Goal: Book appointment/travel/reservation

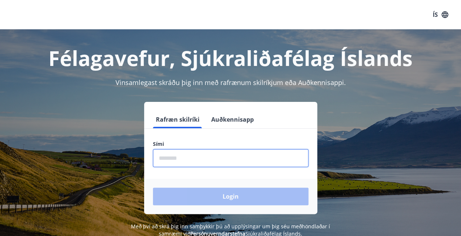
click at [177, 160] on input "phone" at bounding box center [231, 158] width 156 height 18
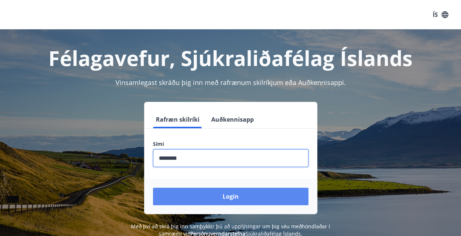
type input "********"
click at [211, 197] on button "Login" at bounding box center [231, 197] width 156 height 18
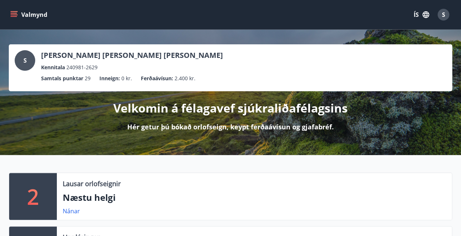
click at [14, 15] on icon "menu" at bounding box center [13, 14] width 7 height 7
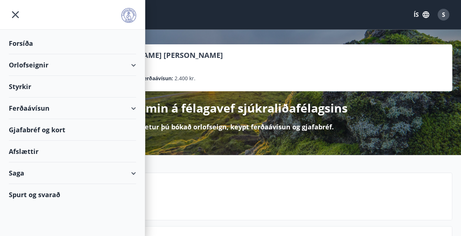
click at [42, 107] on div "Ferðaávísun" at bounding box center [72, 109] width 127 height 22
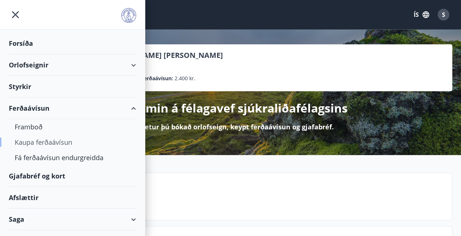
click at [51, 144] on div "Kaupa ferðaávísun" at bounding box center [73, 142] width 116 height 15
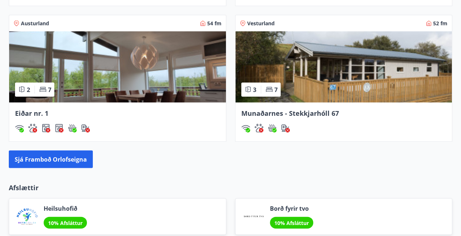
scroll to position [669, 0]
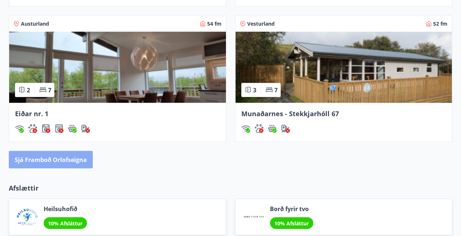
click at [52, 156] on button "Sjá framboð orlofseigna" at bounding box center [51, 160] width 84 height 18
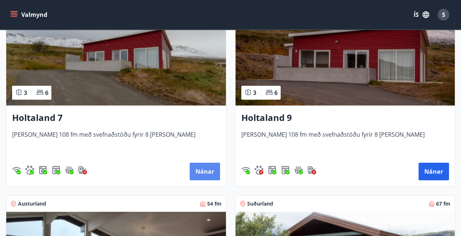
scroll to position [1160, 0]
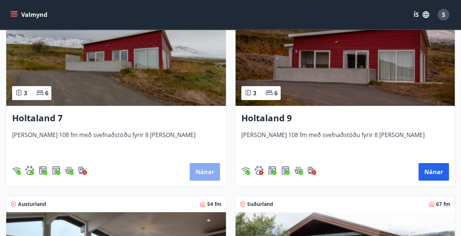
click at [203, 171] on button "Nánar" at bounding box center [205, 172] width 30 height 18
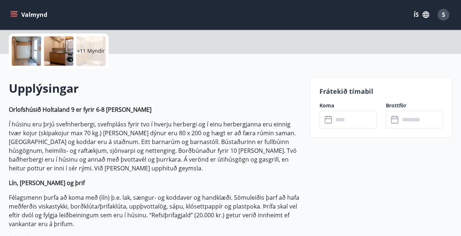
scroll to position [167, 0]
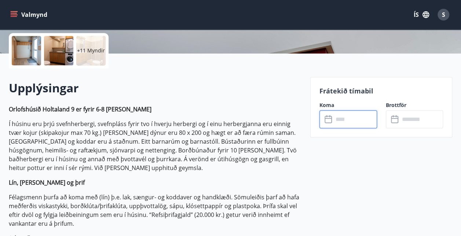
click at [346, 119] on input "text" at bounding box center [356, 119] width 44 height 18
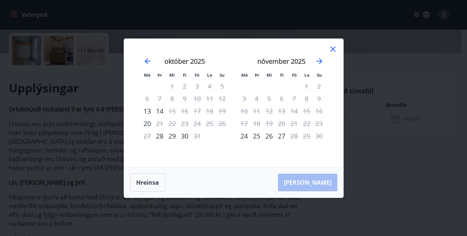
click at [335, 47] on icon at bounding box center [332, 49] width 9 height 9
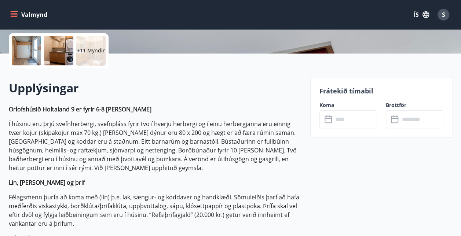
click at [14, 12] on icon "menu" at bounding box center [15, 11] width 8 height 1
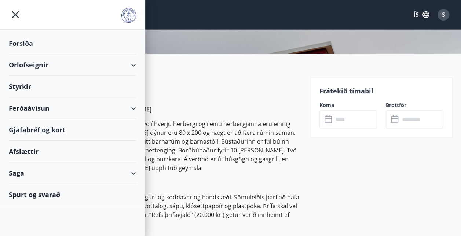
click at [134, 107] on div "Ferðaávísun" at bounding box center [72, 109] width 127 height 22
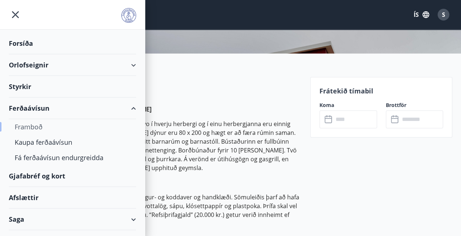
click at [37, 126] on div "Framboð" at bounding box center [73, 126] width 116 height 15
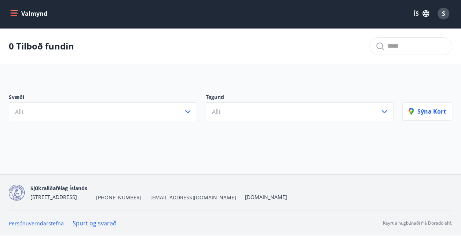
scroll to position [1, 0]
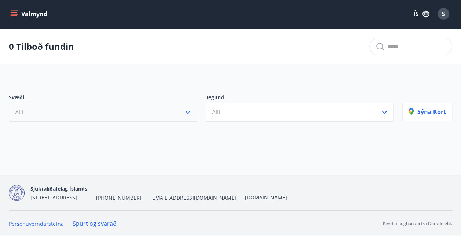
click at [192, 111] on icon "button" at bounding box center [188, 112] width 9 height 9
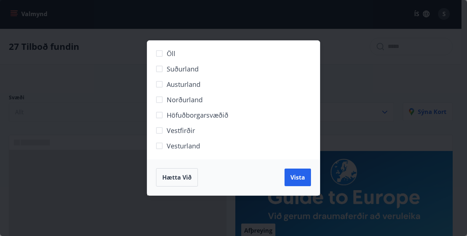
click at [173, 97] on span "Norðurland" at bounding box center [185, 100] width 36 height 10
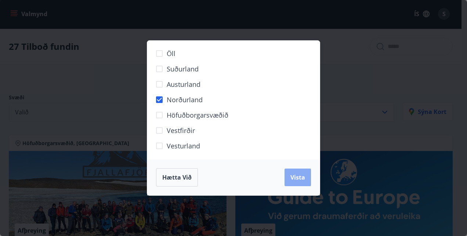
click at [299, 178] on span "Vista" at bounding box center [297, 178] width 15 height 8
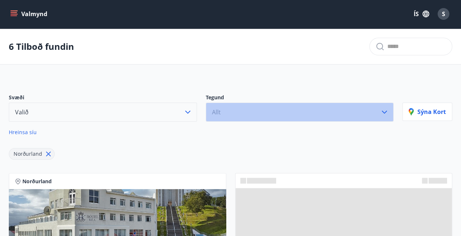
click at [294, 111] on button "Allt" at bounding box center [300, 112] width 188 height 19
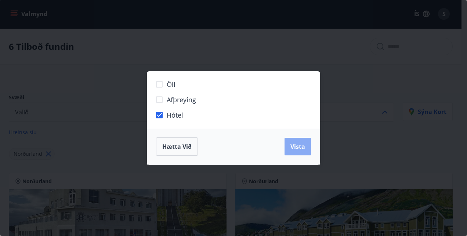
click at [302, 149] on span "Vista" at bounding box center [297, 147] width 15 height 8
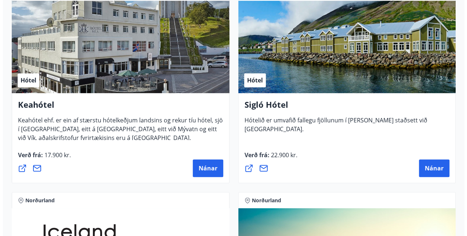
scroll to position [196, 0]
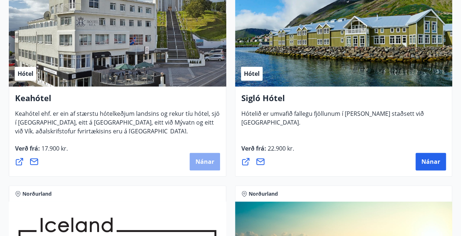
click at [206, 161] on span "Nánar" at bounding box center [205, 162] width 19 height 8
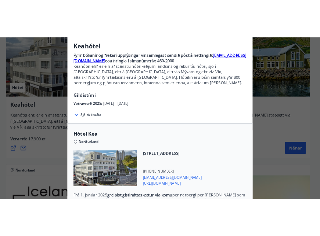
scroll to position [0, 0]
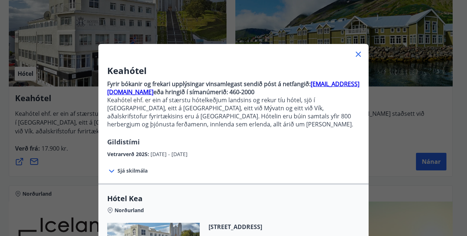
click at [355, 54] on icon at bounding box center [358, 54] width 9 height 9
